Goal: Information Seeking & Learning: Learn about a topic

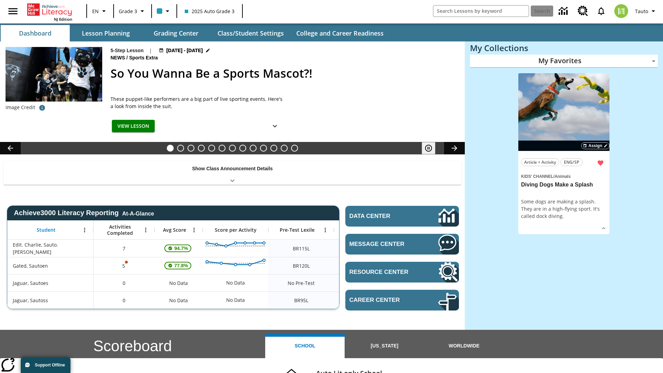
click at [564, 61] on body "Skip to main content NJ Edition EN Grade 3 2025 Auto Grade 3 Search Tauto Dashb…" at bounding box center [331, 275] width 663 height 551
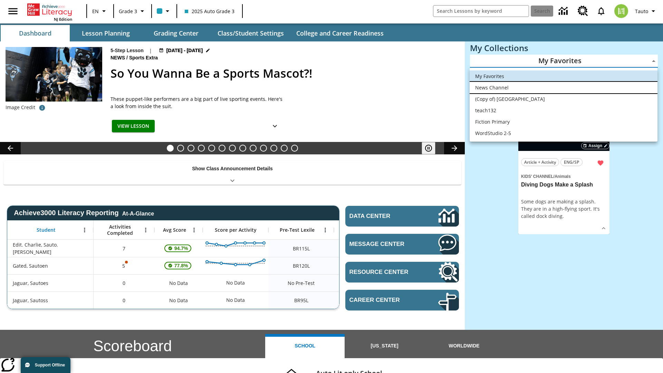
click at [564, 87] on li "News Channel" at bounding box center [564, 87] width 188 height 11
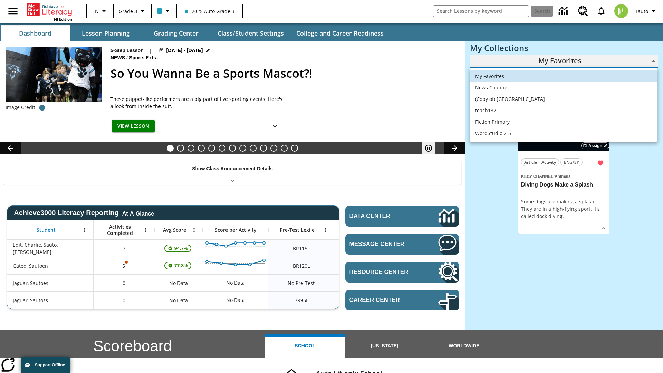
type input "120"
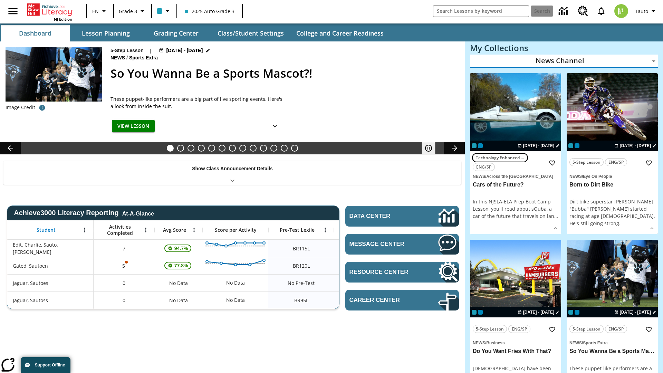
click at [516, 154] on span "Technology Enhanced Item" at bounding box center [500, 157] width 48 height 7
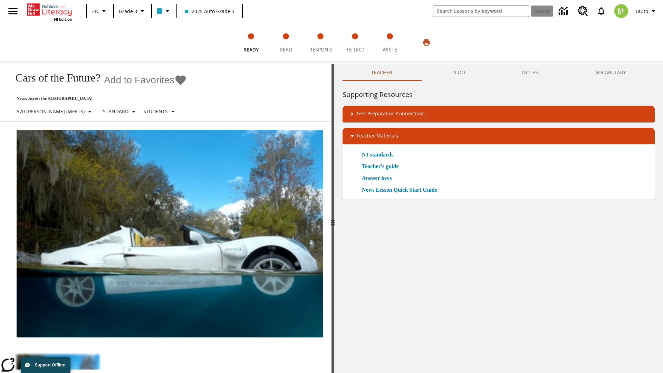
click at [176, 80] on icon "Add to Favorites - Cars of the Future?" at bounding box center [181, 80] width 10 height 10
